Goal: Find specific page/section: Find specific page/section

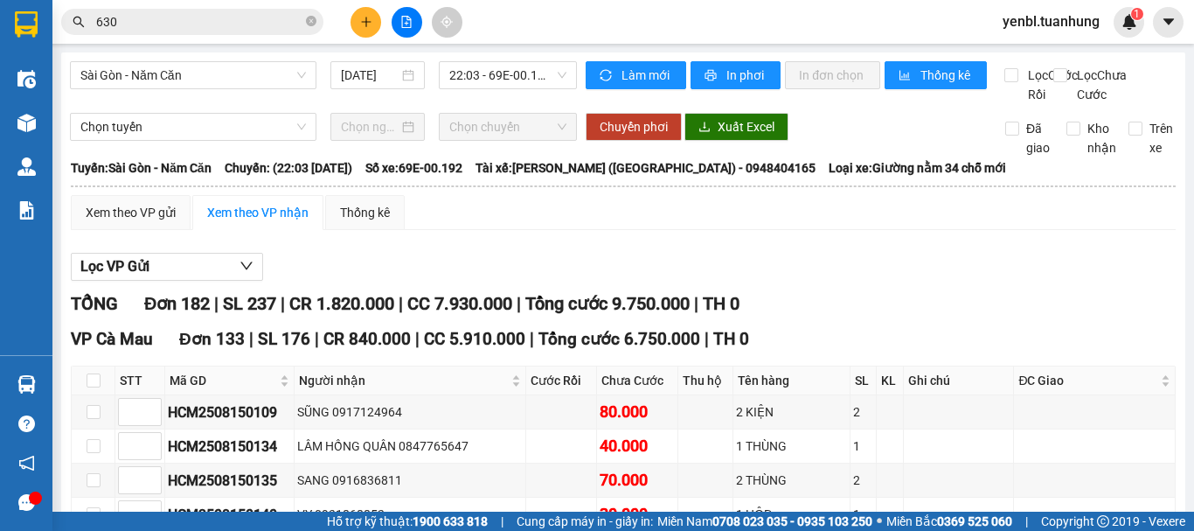
scroll to position [1224, 0]
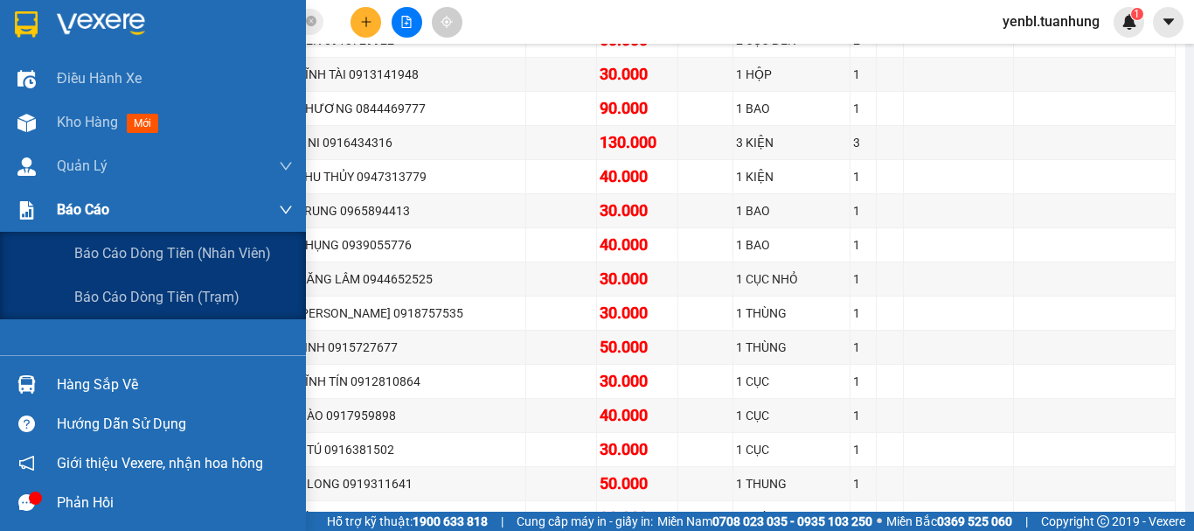
click at [59, 205] on span "Báo cáo" at bounding box center [83, 209] width 52 height 22
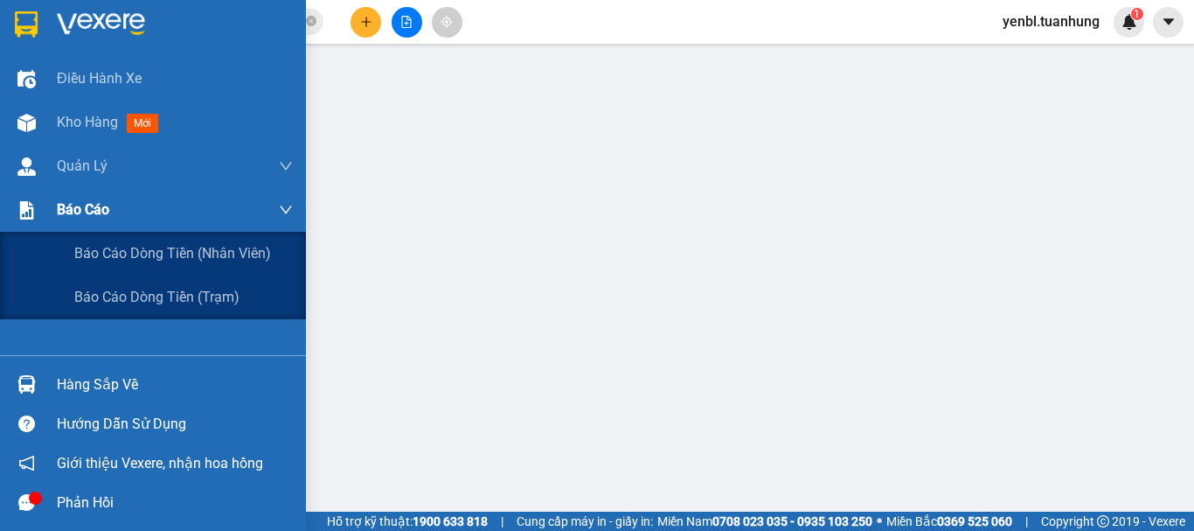
click at [80, 220] on span "Báo cáo" at bounding box center [83, 209] width 52 height 22
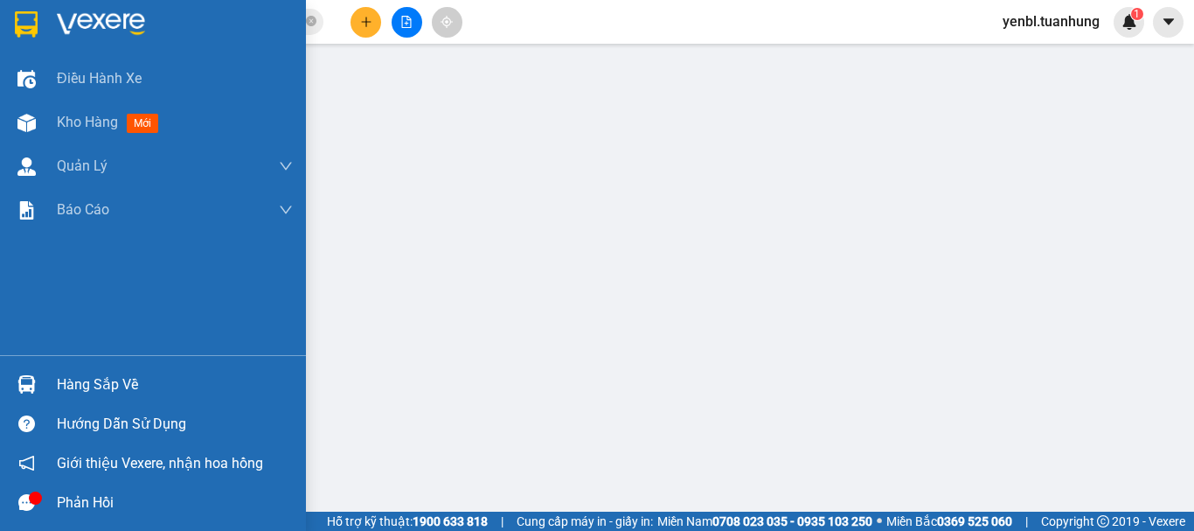
click at [41, 377] on div at bounding box center [26, 384] width 31 height 31
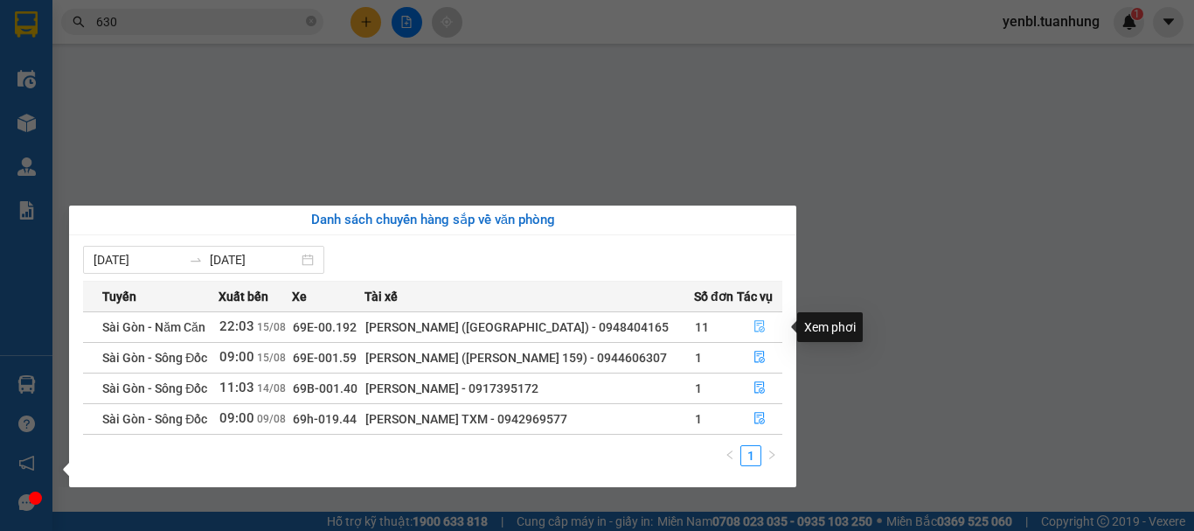
click at [761, 321] on icon "file-done" at bounding box center [759, 327] width 10 height 12
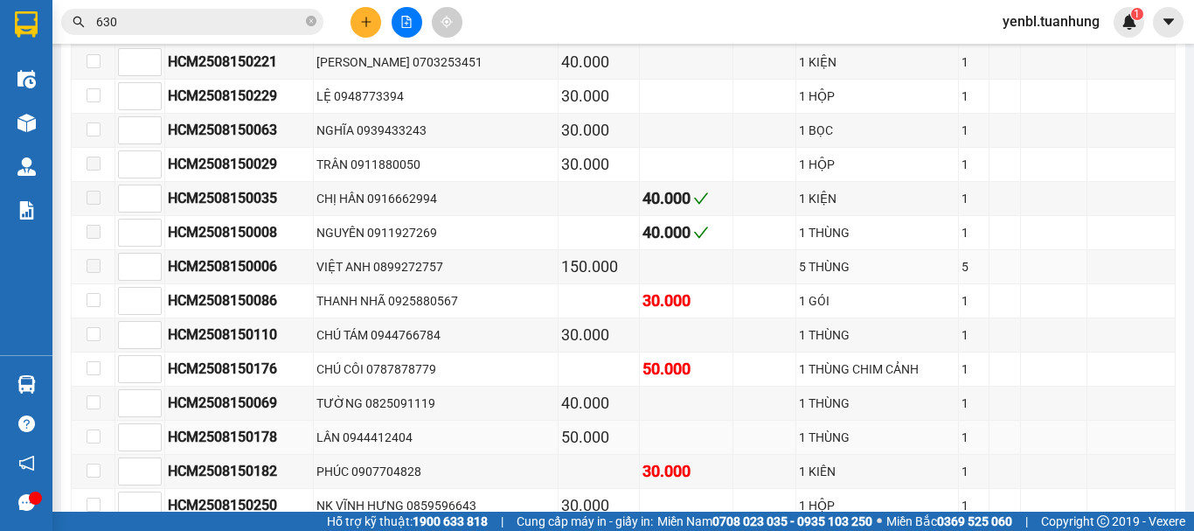
scroll to position [8480, 0]
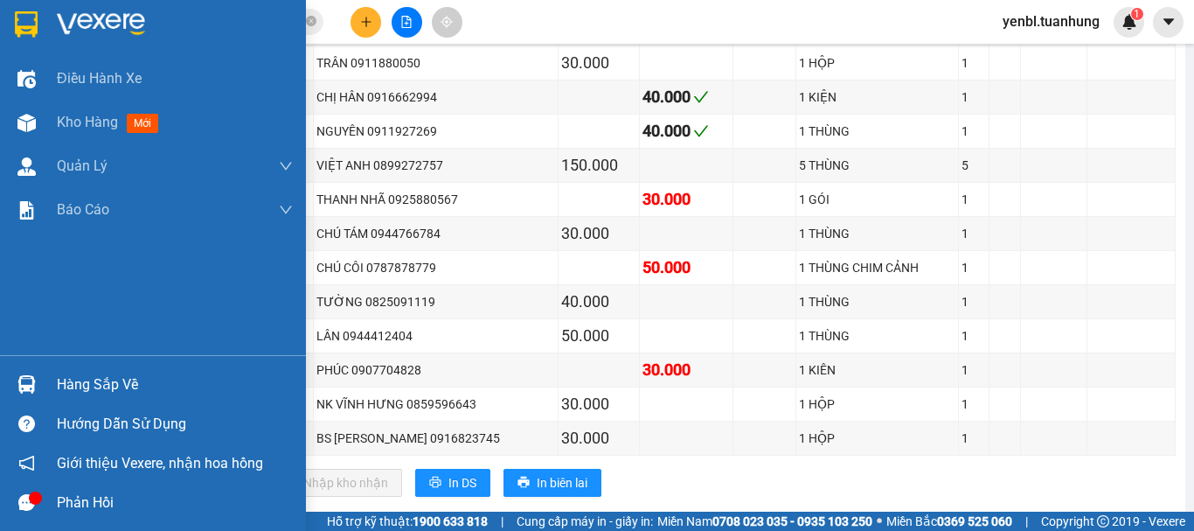
click at [84, 397] on div "Hàng sắp về" at bounding box center [175, 385] width 236 height 26
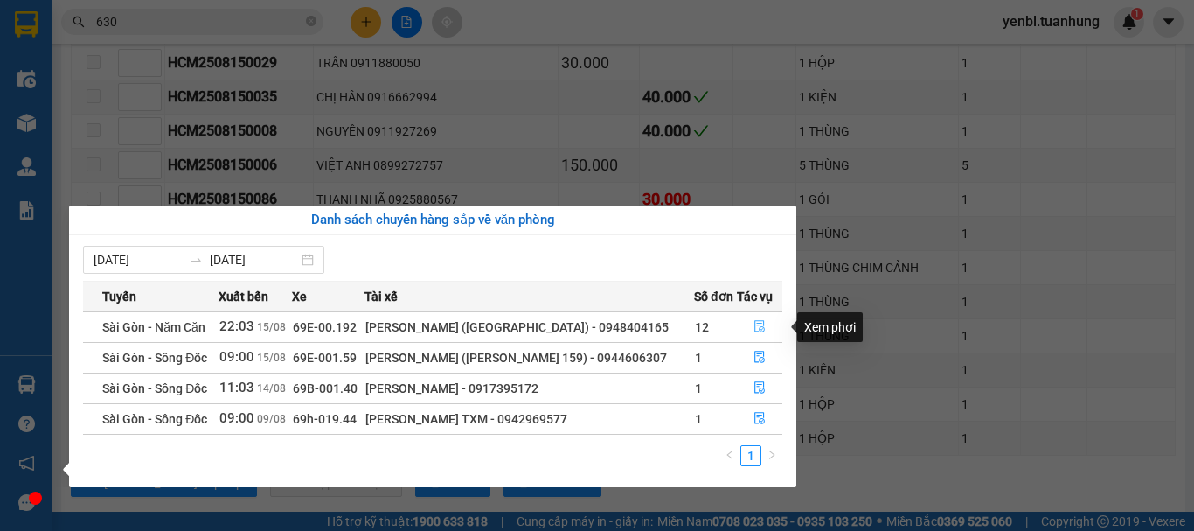
click at [746, 323] on button "button" at bounding box center [760, 327] width 44 height 28
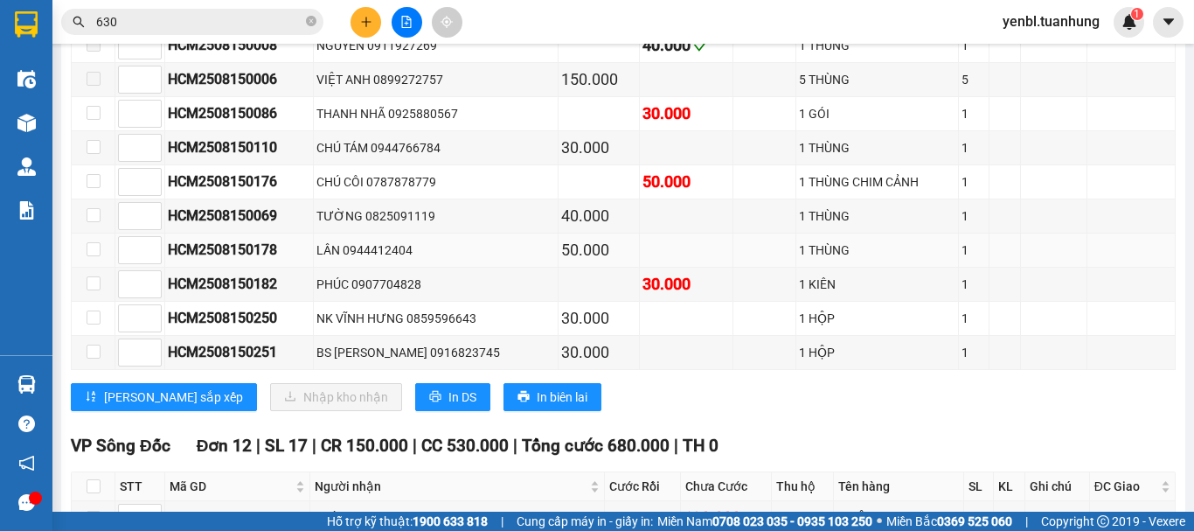
scroll to position [8567, 0]
